Goal: Task Accomplishment & Management: Manage account settings

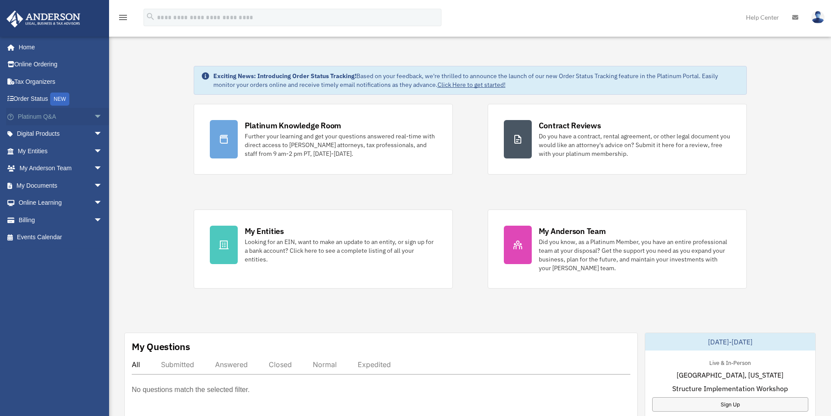
click at [94, 113] on span "arrow_drop_down" at bounding box center [102, 117] width 17 height 18
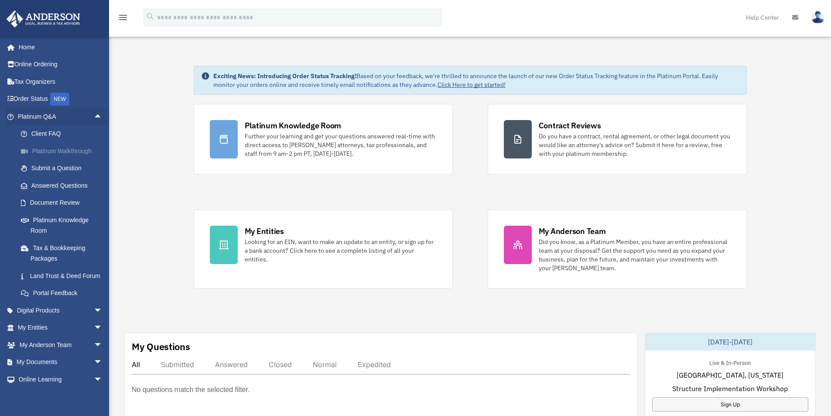
click at [67, 151] on link "Platinum Walkthrough" at bounding box center [63, 150] width 103 height 17
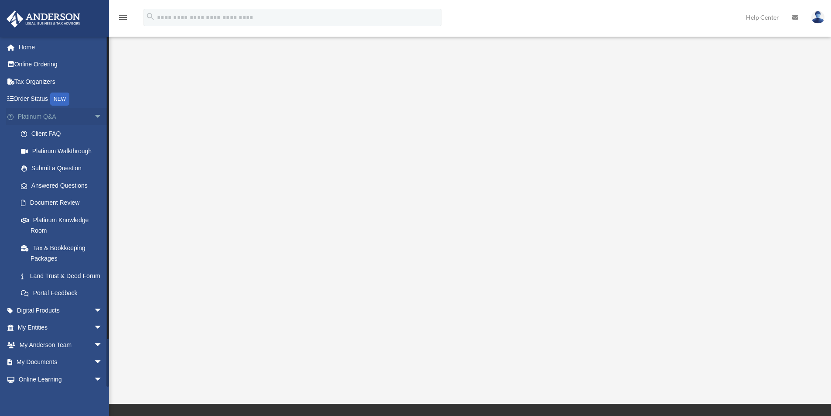
click at [94, 115] on span "arrow_drop_down" at bounding box center [102, 117] width 17 height 18
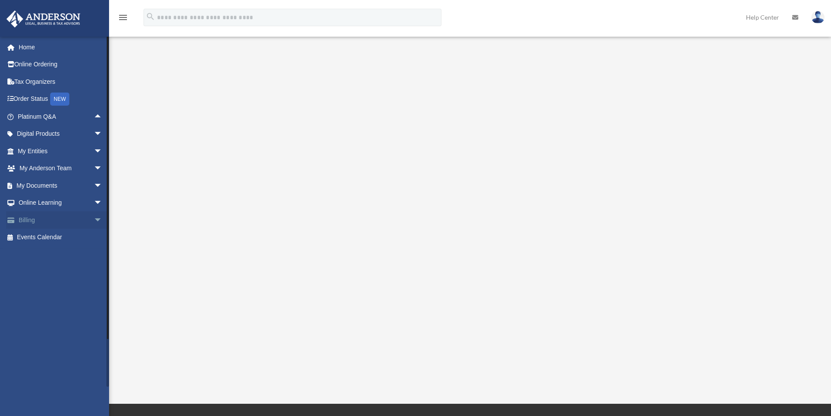
click at [94, 218] on span "arrow_drop_down" at bounding box center [102, 220] width 17 height 18
click at [72, 269] on link "Manage Payments" at bounding box center [63, 271] width 103 height 17
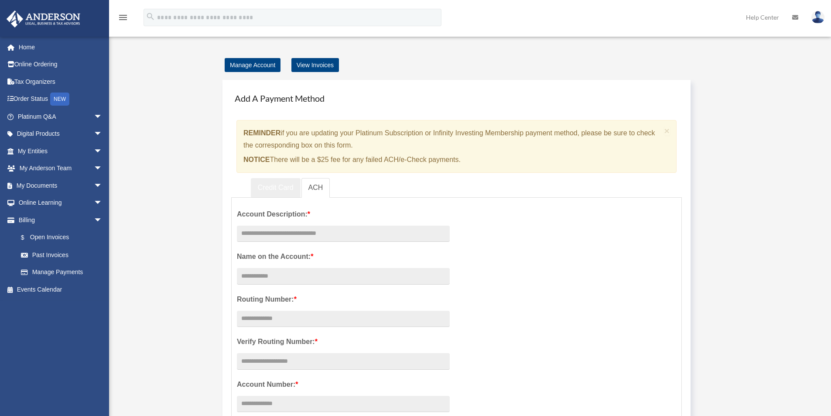
click at [283, 185] on link "Credit Card" at bounding box center [276, 188] width 50 height 20
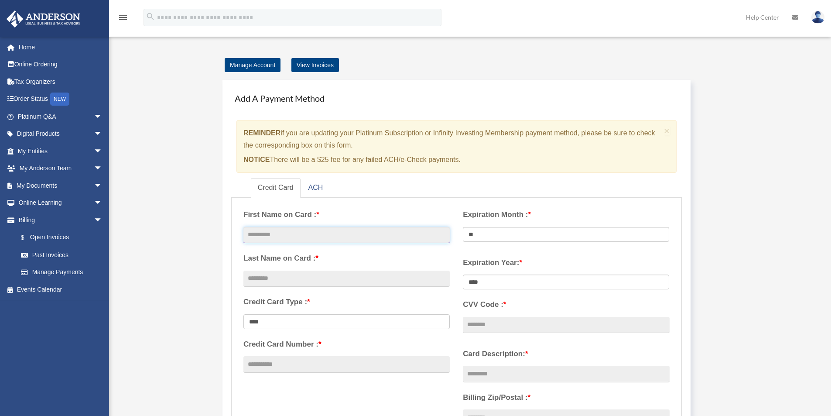
click at [271, 236] on input "text" at bounding box center [346, 235] width 206 height 17
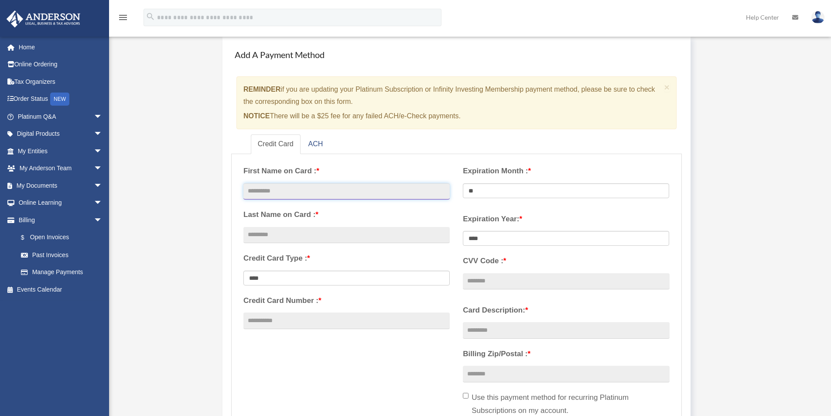
scroll to position [87, 0]
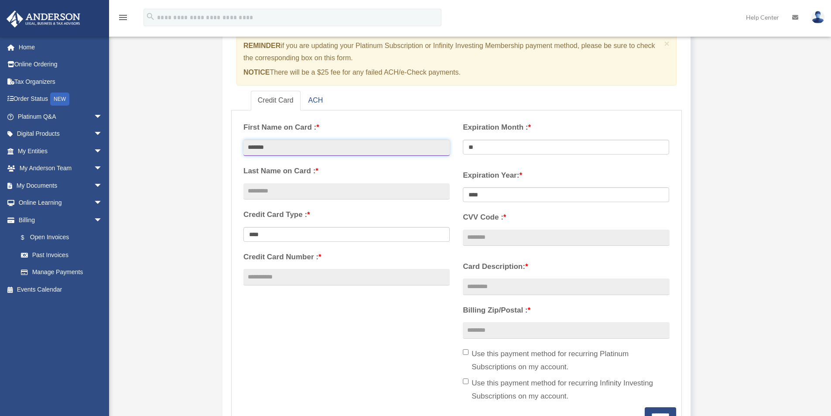
type input "*******"
type input "********"
click at [293, 147] on input "*******" at bounding box center [346, 148] width 206 height 17
type input "*********"
click at [94, 116] on span "arrow_drop_down" at bounding box center [102, 117] width 17 height 18
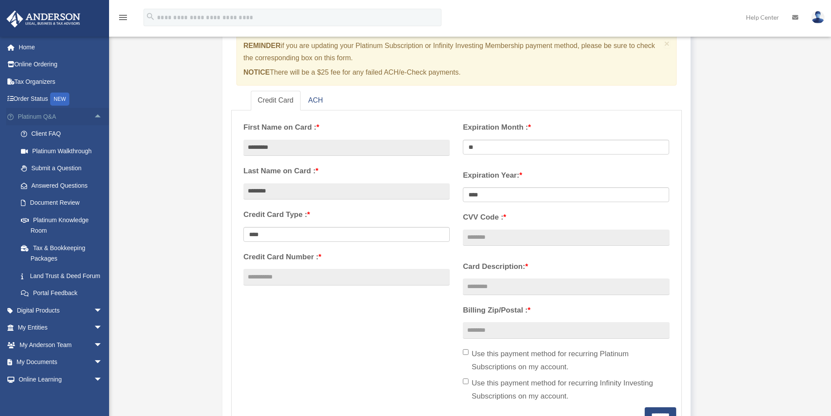
click at [37, 114] on link "Platinum Q&A arrow_drop_up" at bounding box center [60, 116] width 109 height 17
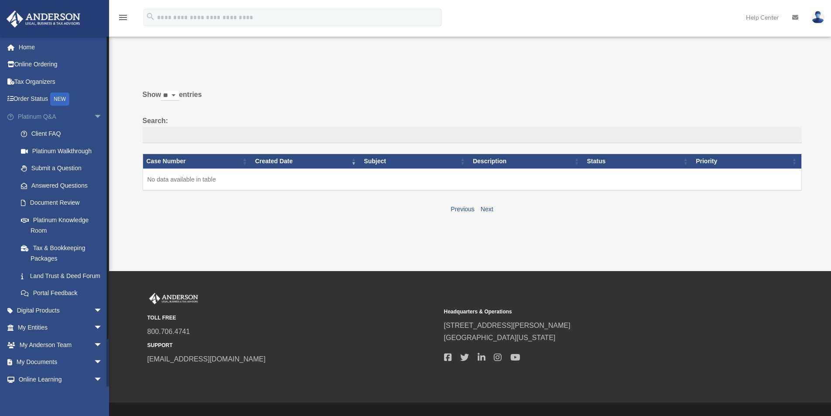
click at [94, 115] on span "arrow_drop_down" at bounding box center [102, 117] width 17 height 18
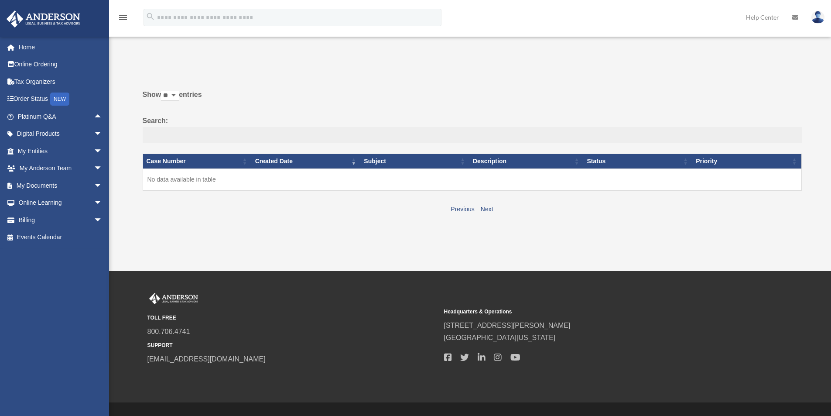
click at [177, 94] on select "** ** ** ***" at bounding box center [170, 96] width 18 height 10
click at [272, 102] on label "Show ** ** ** *** entries" at bounding box center [472, 99] width 659 height 21
click at [179, 101] on select "** ** ** ***" at bounding box center [170, 96] width 18 height 10
click at [593, 115] on label "Search:" at bounding box center [472, 129] width 659 height 29
click at [593, 127] on input "Search:" at bounding box center [472, 135] width 659 height 17
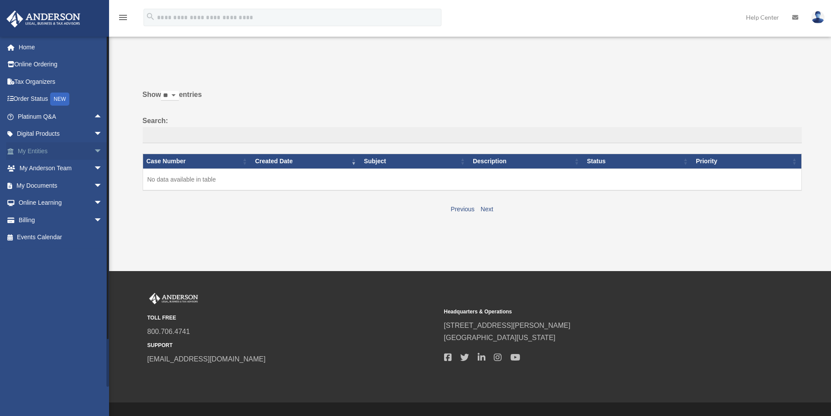
click at [94, 150] on span "arrow_drop_down" at bounding box center [102, 151] width 17 height 18
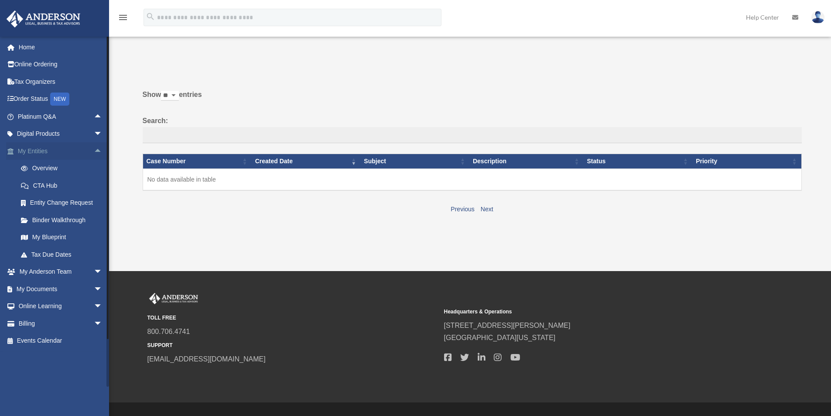
click at [94, 150] on span "arrow_drop_up" at bounding box center [102, 151] width 17 height 18
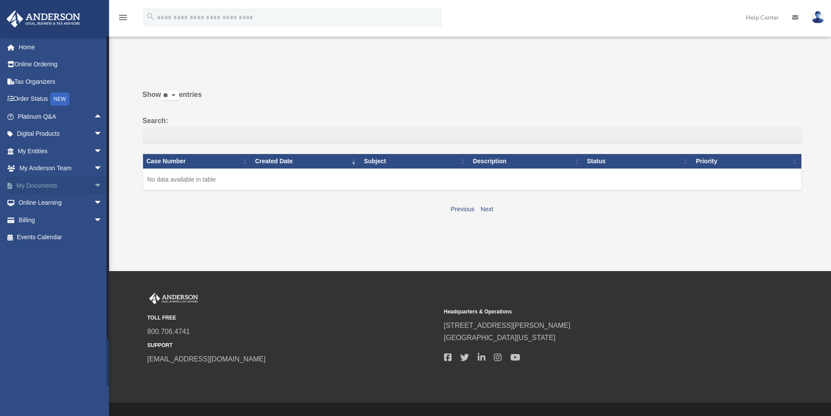
click at [94, 183] on span "arrow_drop_down" at bounding box center [102, 186] width 17 height 18
click at [37, 203] on link "Box" at bounding box center [63, 202] width 103 height 17
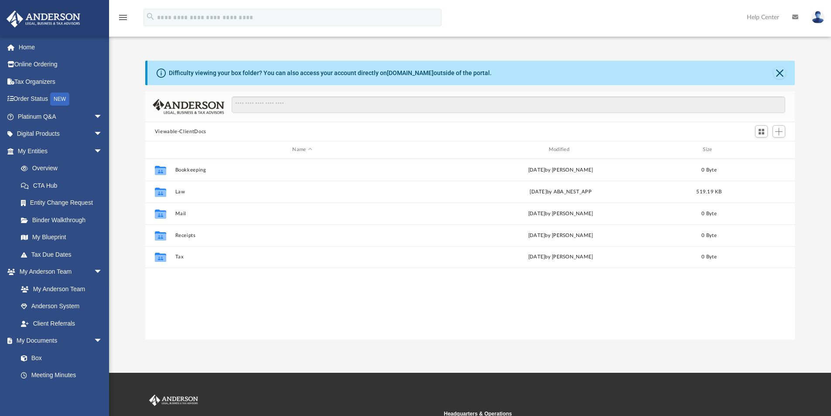
scroll to position [192, 643]
click at [94, 339] on span "arrow_drop_down" at bounding box center [102, 341] width 17 height 18
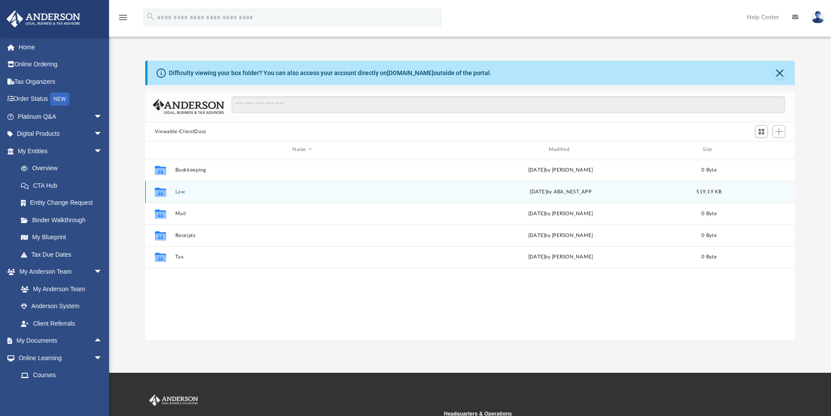
click at [164, 191] on icon "grid" at bounding box center [160, 192] width 11 height 7
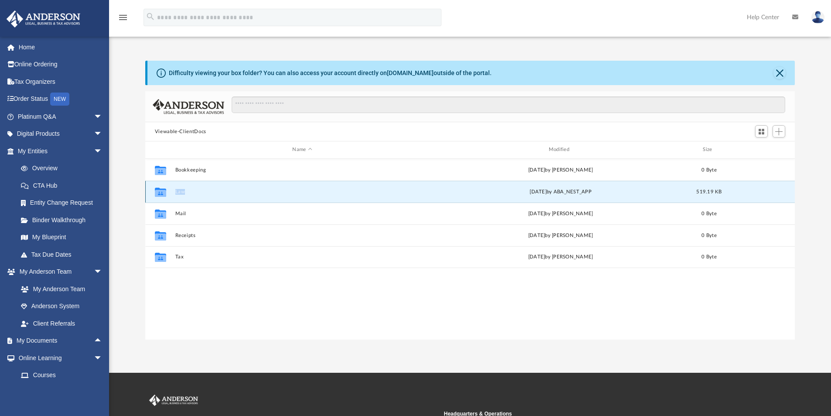
click at [164, 191] on icon "grid" at bounding box center [160, 192] width 11 height 7
click at [163, 190] on icon "grid" at bounding box center [160, 192] width 11 height 7
click at [183, 191] on button "Law" at bounding box center [302, 192] width 254 height 6
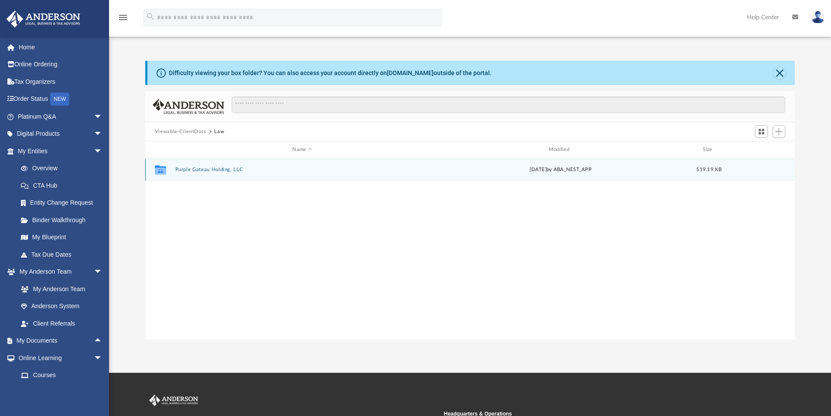
click at [211, 169] on button "Purple Gateau Holding, LLC" at bounding box center [302, 170] width 254 height 6
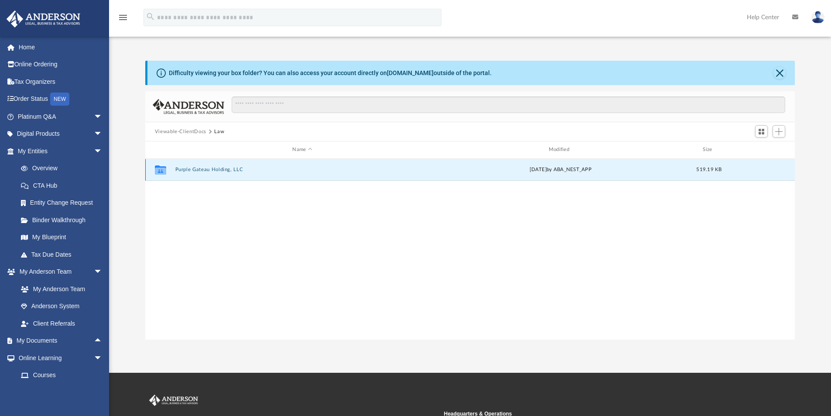
click at [211, 169] on button "Purple Gateau Holding, LLC" at bounding box center [302, 170] width 254 height 6
click at [183, 167] on button "Initial Docs" at bounding box center [302, 170] width 254 height 6
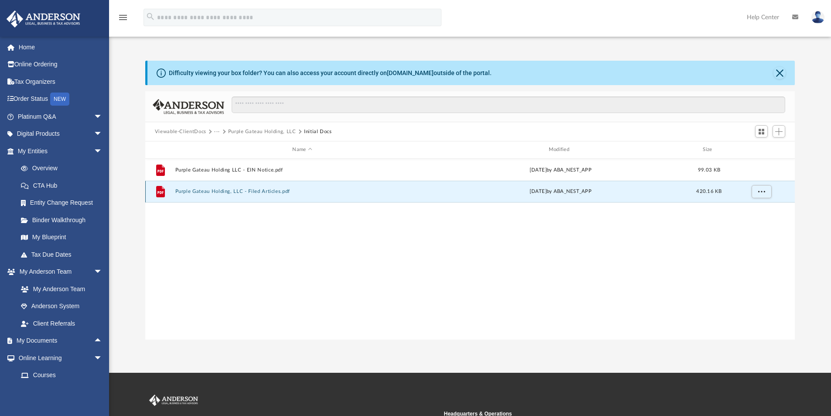
click at [220, 188] on button "Purple Gateau Holding, LLC - Filed Articles.pdf" at bounding box center [302, 191] width 254 height 6
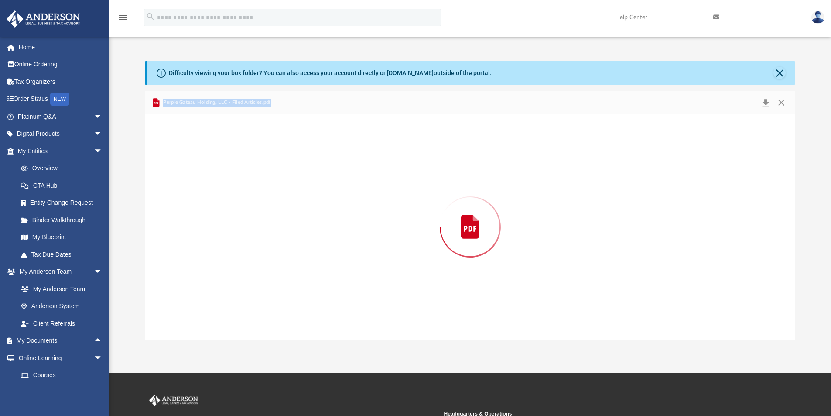
click at [220, 188] on div "Preview" at bounding box center [470, 226] width 650 height 225
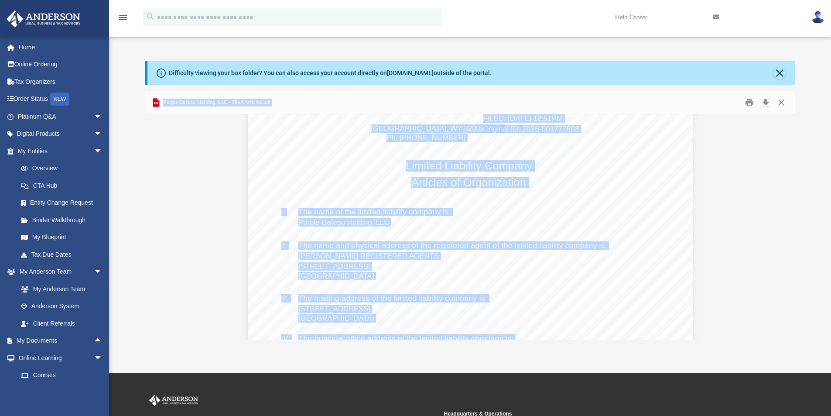
scroll to position [0, 0]
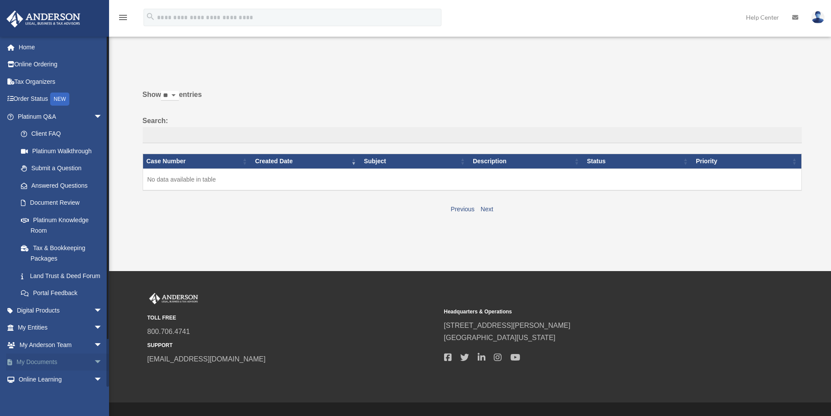
click at [94, 371] on span "arrow_drop_down" at bounding box center [102, 362] width 17 height 18
click at [94, 371] on span "arrow_drop_up" at bounding box center [102, 362] width 17 height 18
click at [41, 369] on link "My Documents arrow_drop_down" at bounding box center [60, 361] width 109 height 17
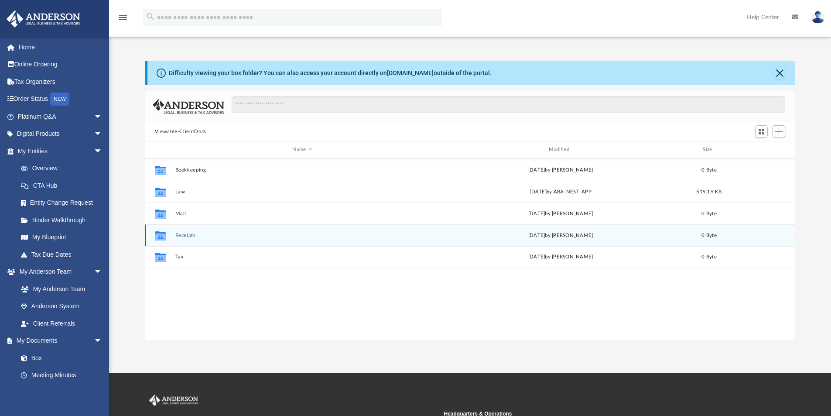
scroll to position [192, 643]
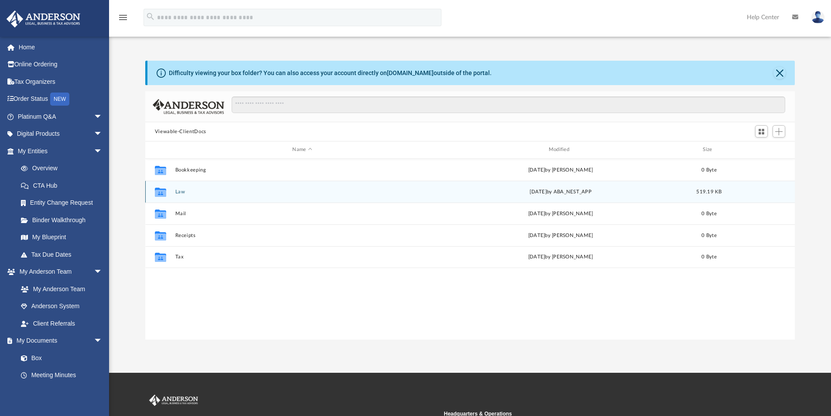
click at [181, 190] on button "Law" at bounding box center [302, 192] width 254 height 6
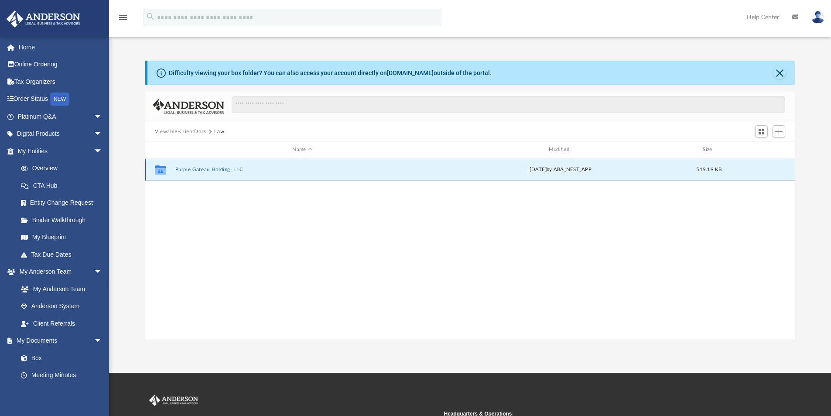
click at [223, 168] on button "Purple Gateau Holding, LLC" at bounding box center [302, 170] width 254 height 6
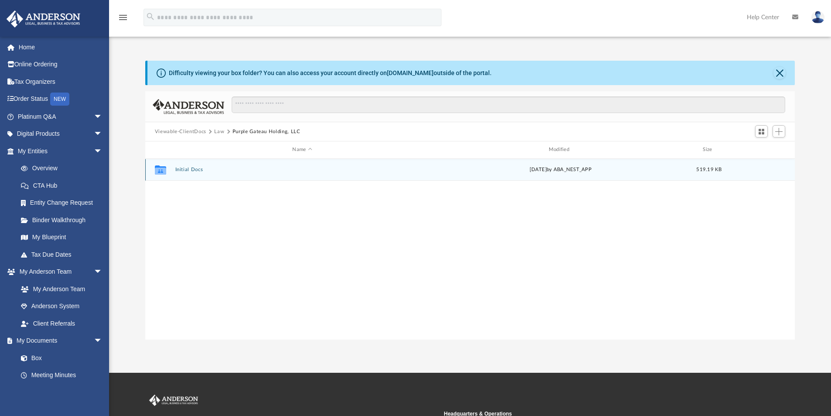
click at [184, 170] on button "Initial Docs" at bounding box center [302, 170] width 254 height 6
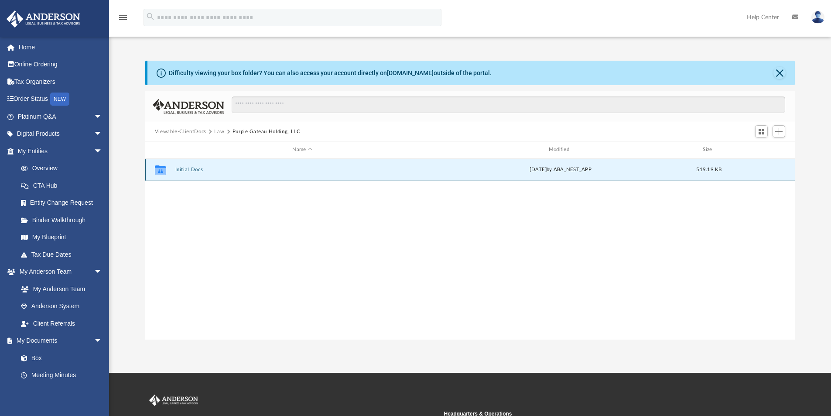
click at [184, 170] on button "Initial Docs" at bounding box center [302, 170] width 254 height 6
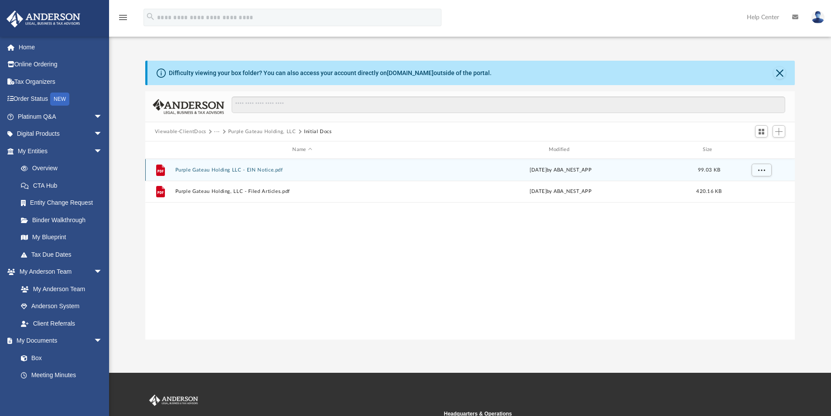
click at [259, 170] on button "Purple Gateau Holding LLC - EIN Notice.pdf" at bounding box center [302, 170] width 254 height 6
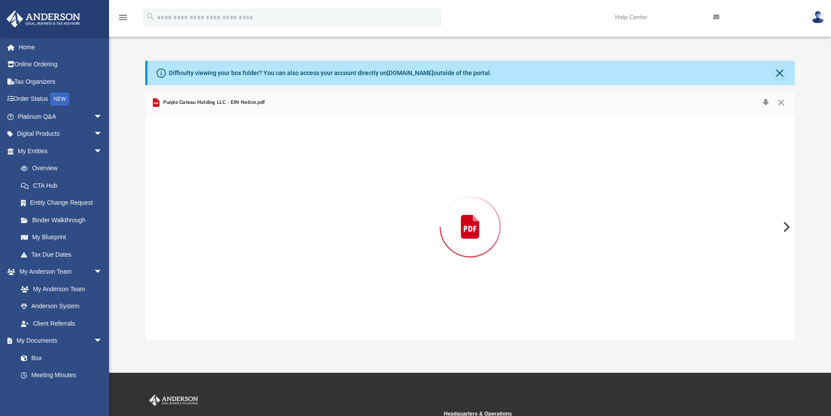
click at [259, 170] on div "Preview" at bounding box center [470, 226] width 650 height 225
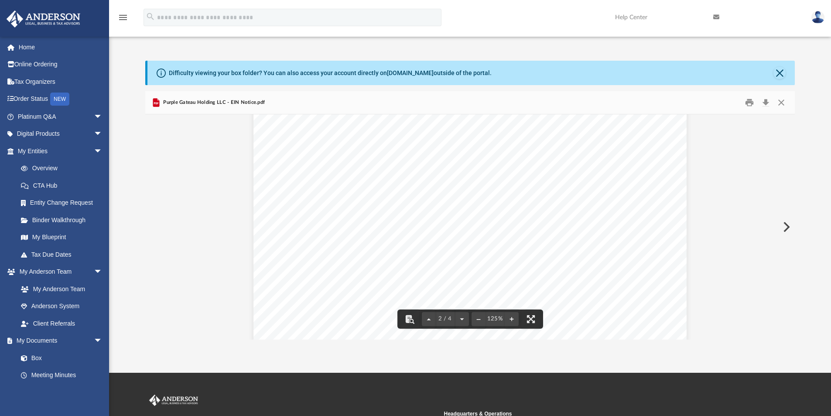
scroll to position [785, 0]
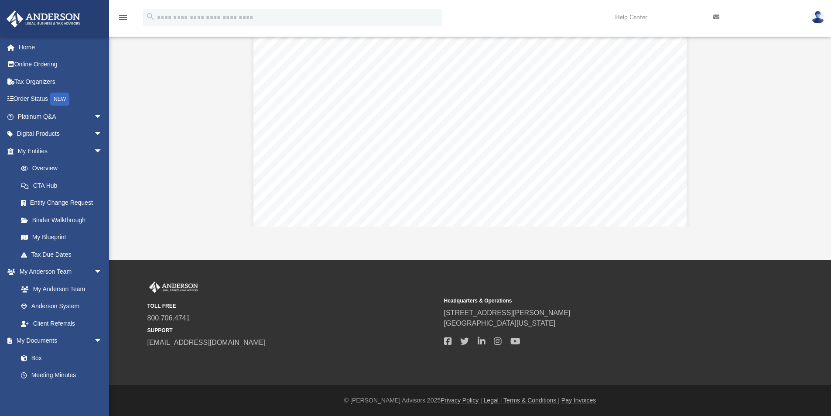
scroll to position [0, 0]
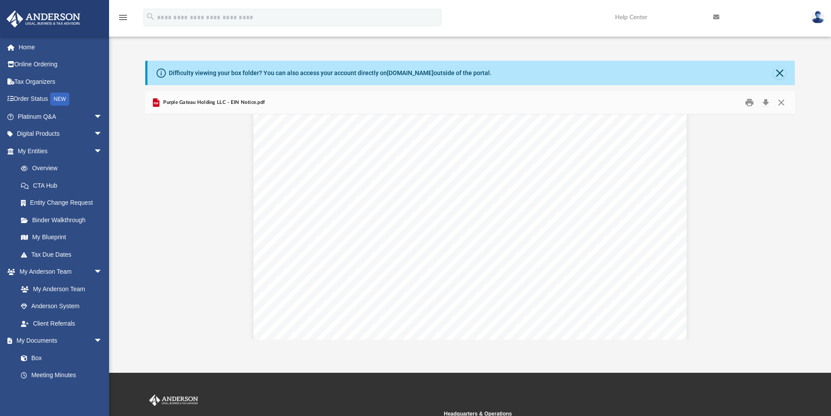
click at [818, 310] on div "Difficulty viewing your box folder? You can also access your account directly o…" at bounding box center [470, 200] width 722 height 279
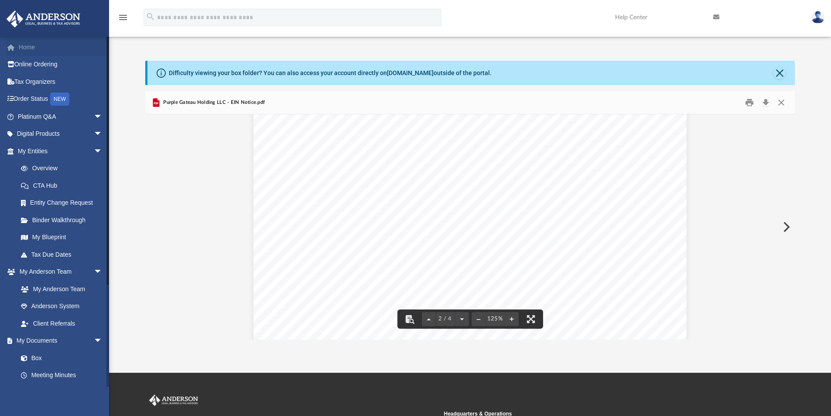
click at [31, 44] on link "Home" at bounding box center [60, 46] width 109 height 17
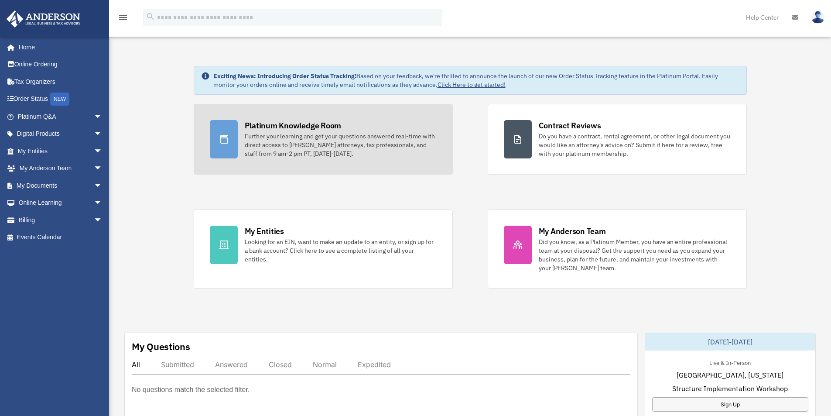
click at [308, 123] on div "Platinum Knowledge Room" at bounding box center [293, 125] width 97 height 11
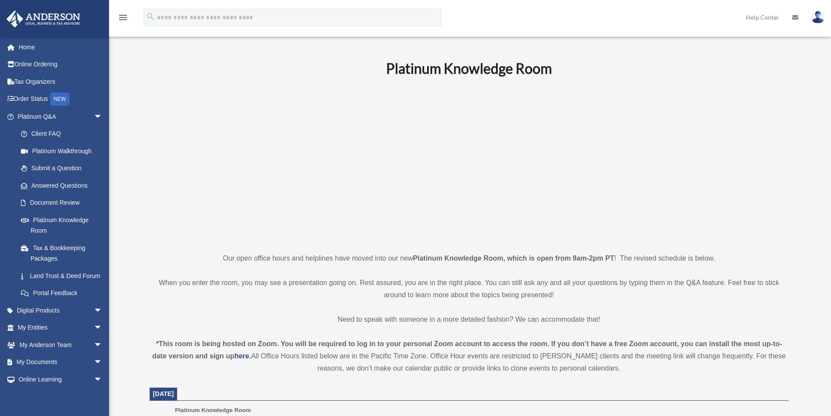
click at [704, 230] on p at bounding box center [469, 164] width 639 height 151
click at [815, 17] on img at bounding box center [817, 17] width 13 height 13
click at [821, 18] on img at bounding box center [817, 17] width 13 height 13
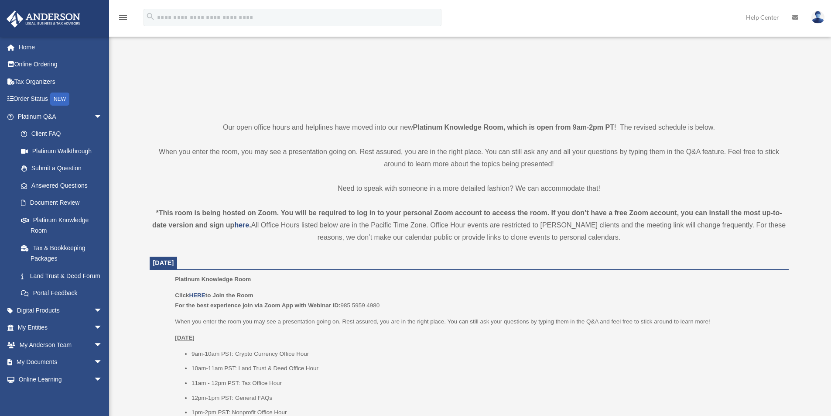
scroll to position [174, 0]
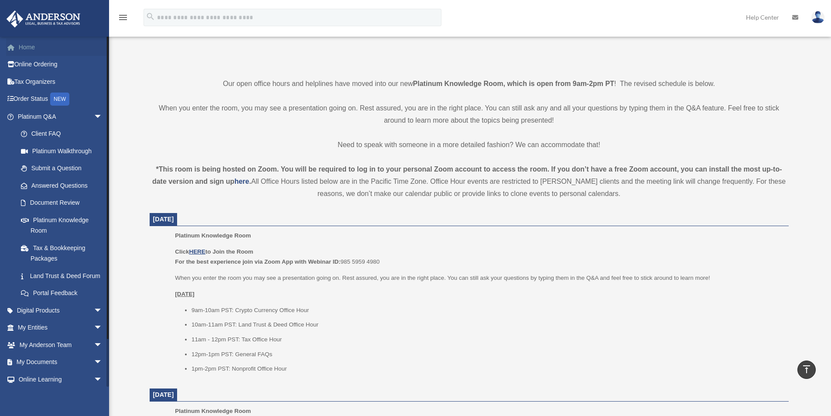
click at [26, 46] on link "Home" at bounding box center [60, 46] width 109 height 17
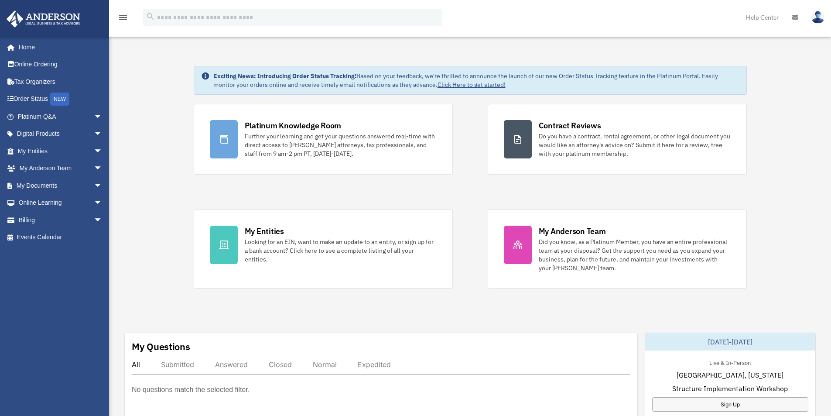
click at [818, 17] on img at bounding box center [817, 17] width 13 height 13
click at [643, 78] on link "Logout" at bounding box center [686, 76] width 87 height 18
